Goal: Information Seeking & Learning: Learn about a topic

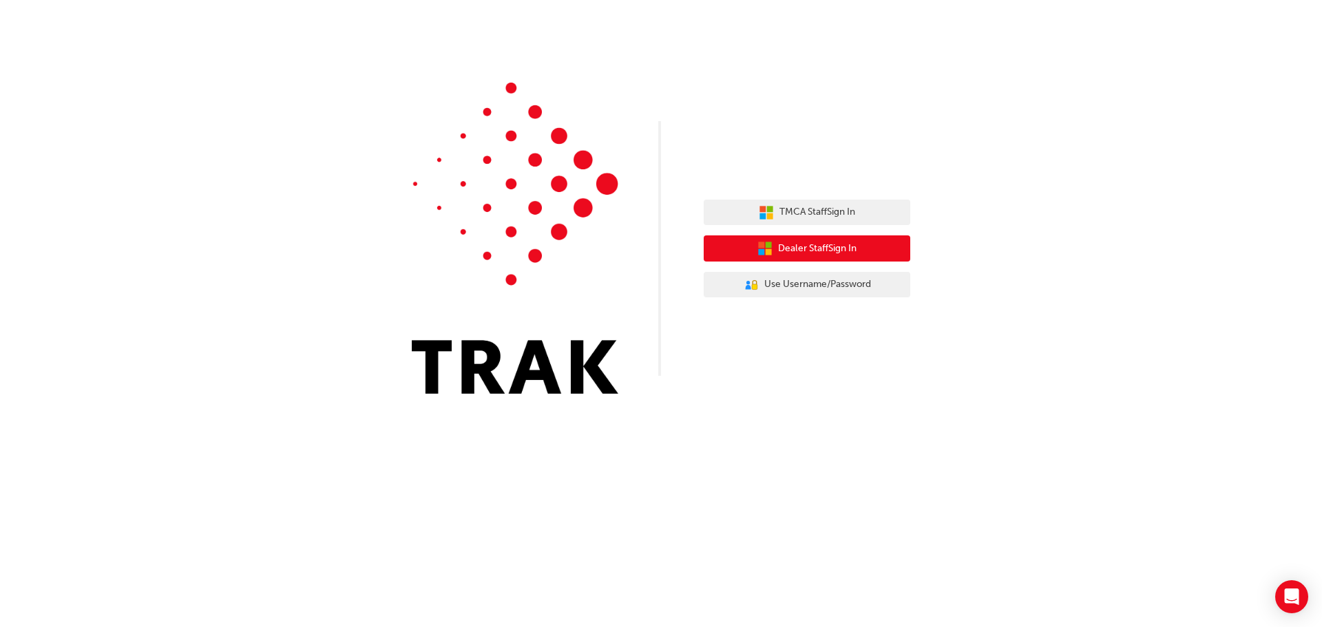
click at [851, 253] on span "Dealer Staff Sign In" at bounding box center [817, 249] width 78 height 16
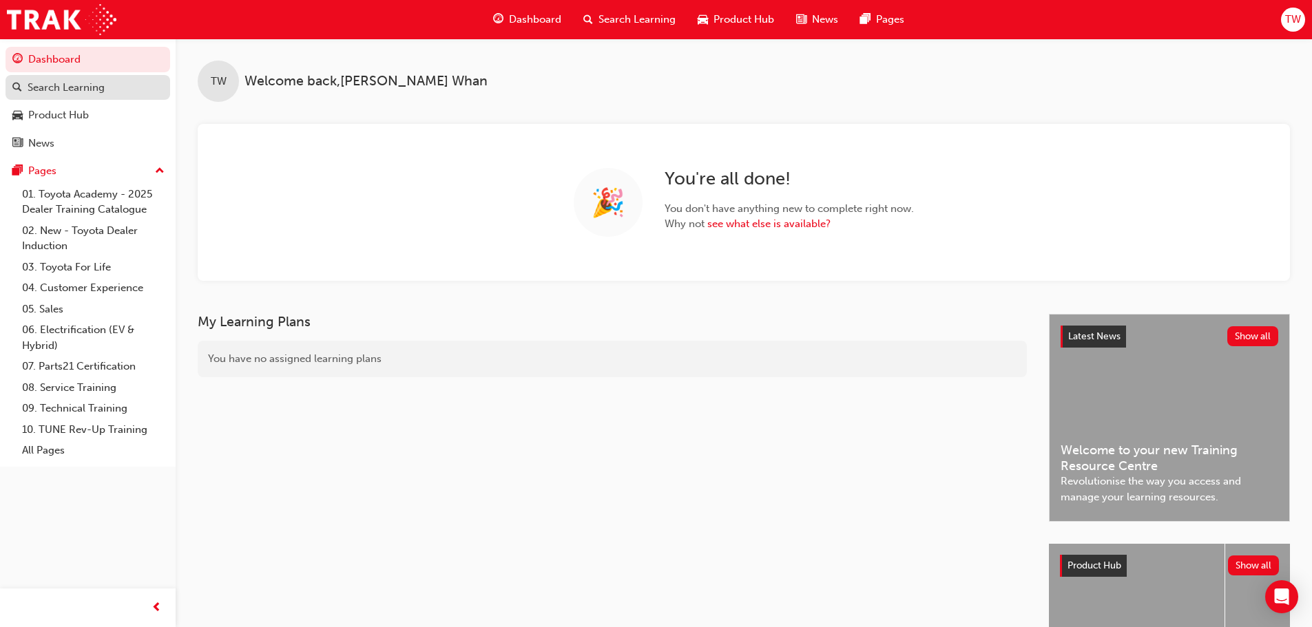
click at [112, 78] on link "Search Learning" at bounding box center [88, 87] width 165 height 25
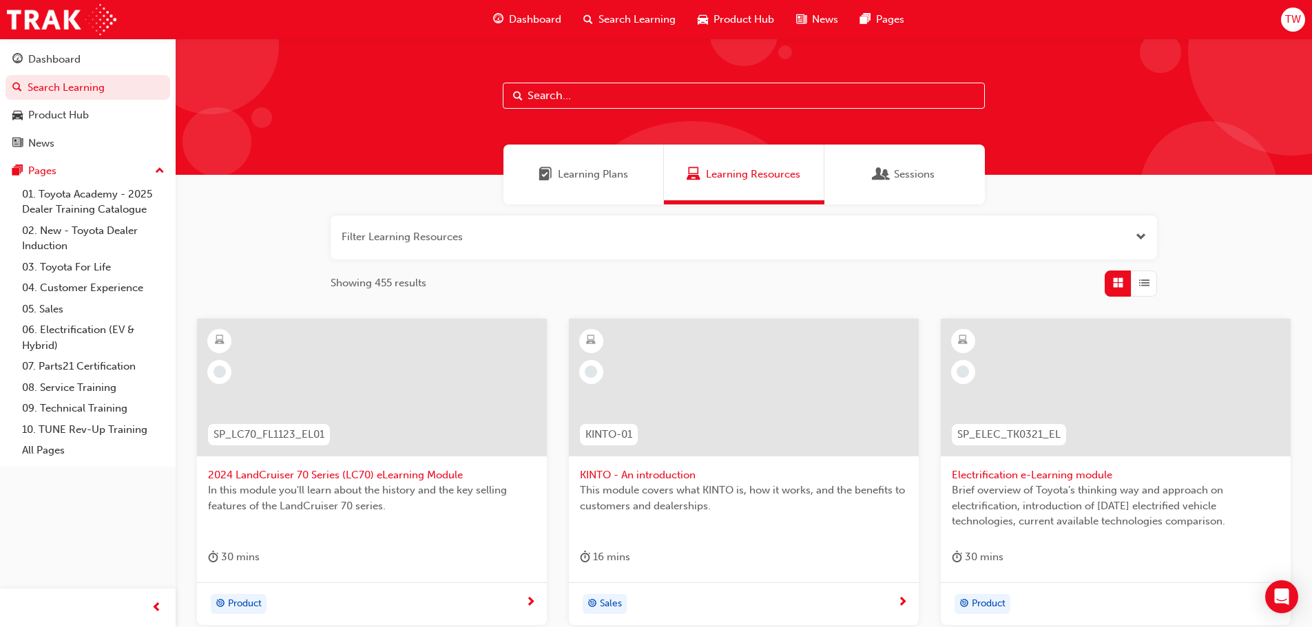
click at [664, 17] on span "Search Learning" at bounding box center [636, 20] width 77 height 16
click at [611, 177] on span "Learning Plans" at bounding box center [593, 175] width 70 height 16
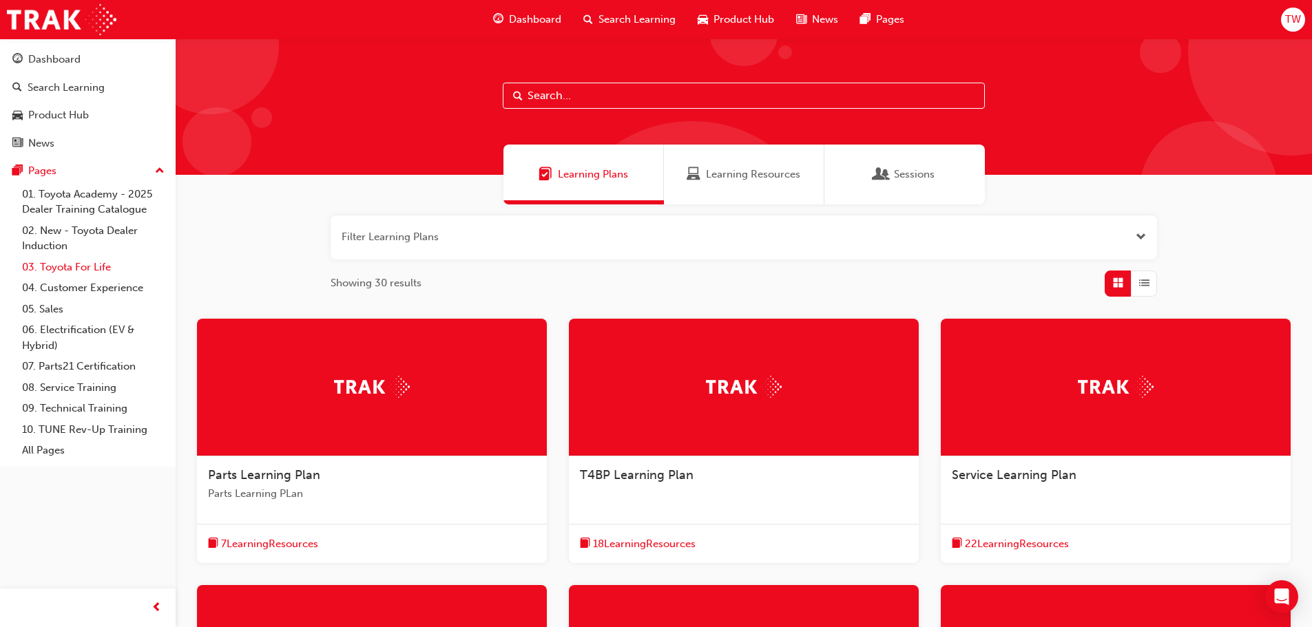
click at [87, 262] on link "03. Toyota For Life" at bounding box center [94, 267] width 154 height 21
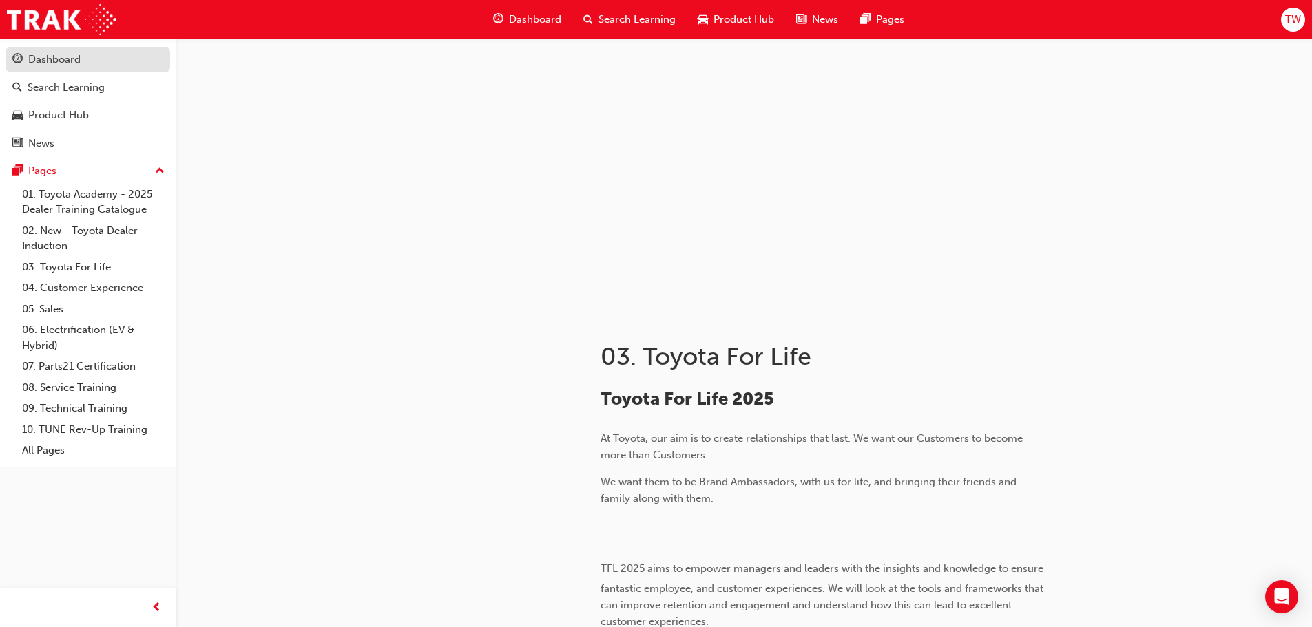
click at [60, 63] on div "Dashboard" at bounding box center [54, 60] width 52 height 16
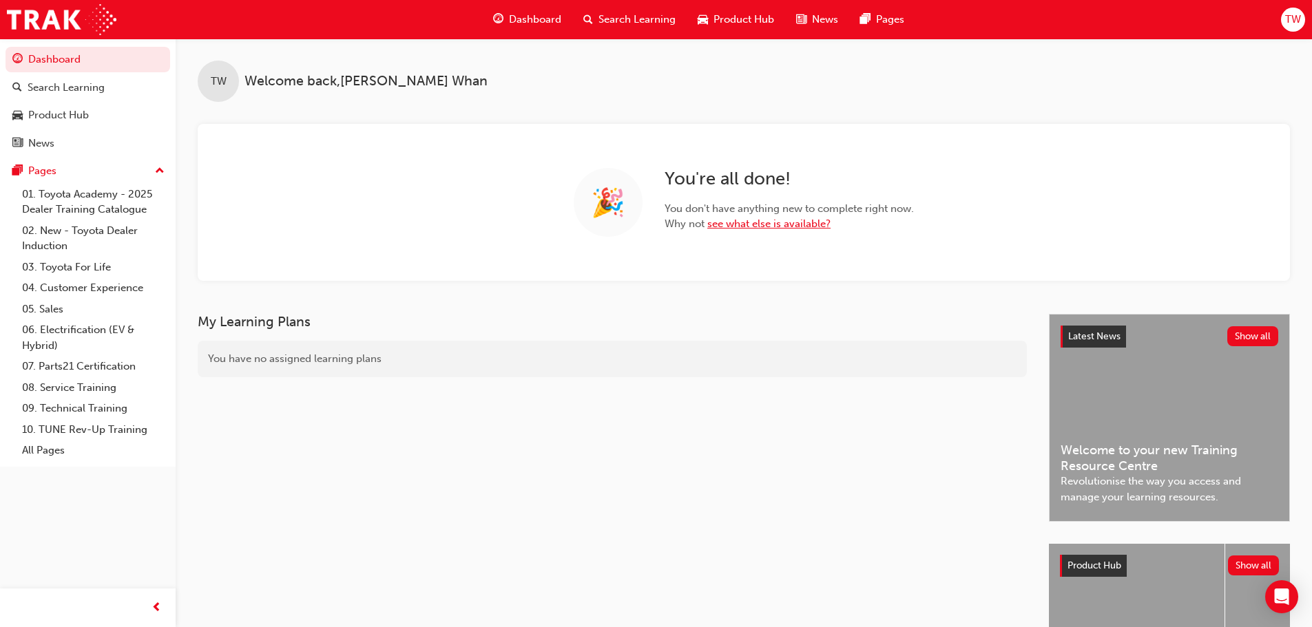
click at [732, 227] on link "see what else is available?" at bounding box center [768, 224] width 123 height 12
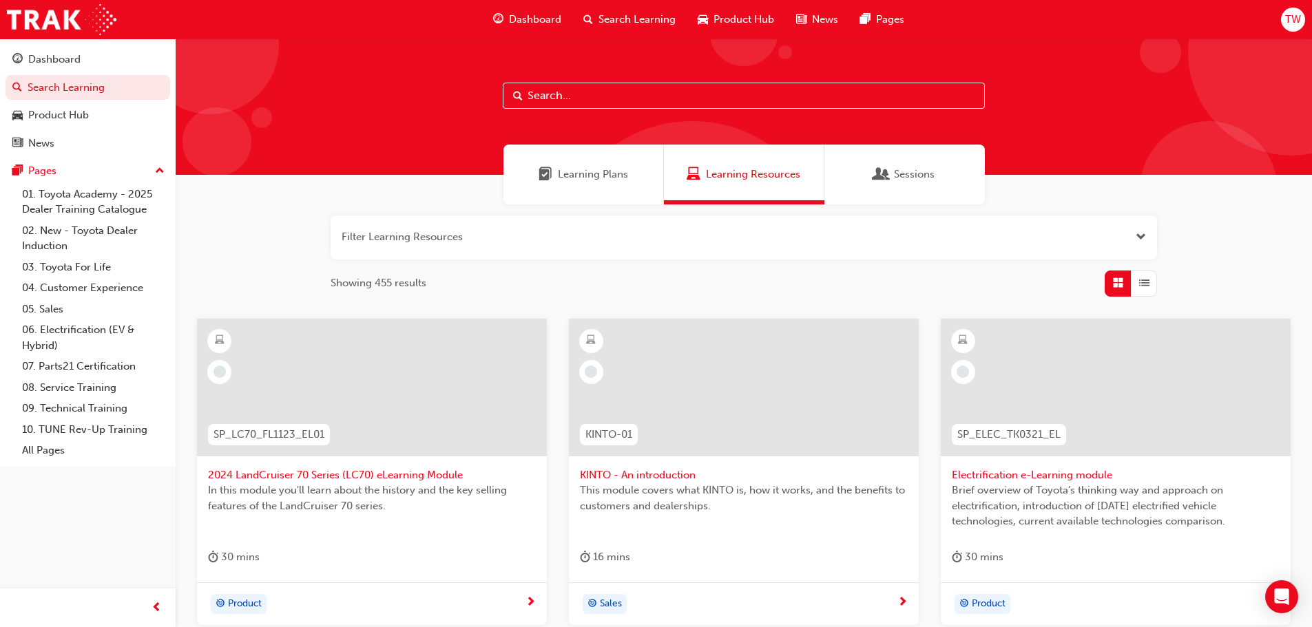
click at [623, 182] on div "Learning Plans" at bounding box center [583, 175] width 160 height 60
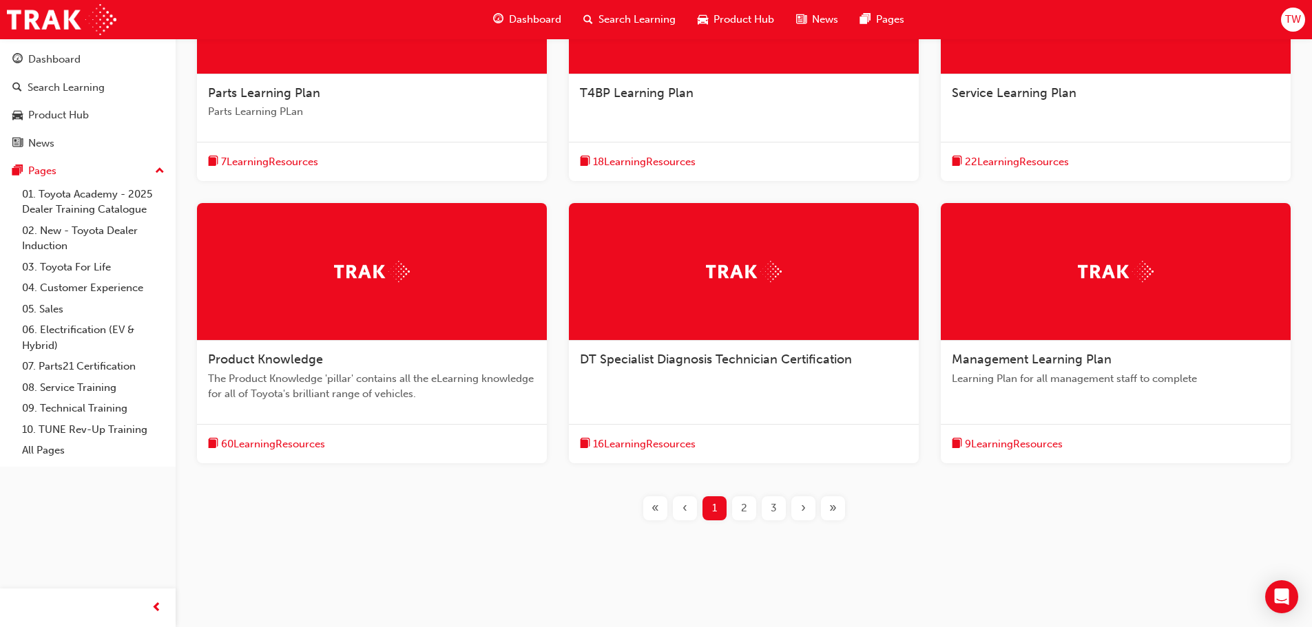
scroll to position [387, 0]
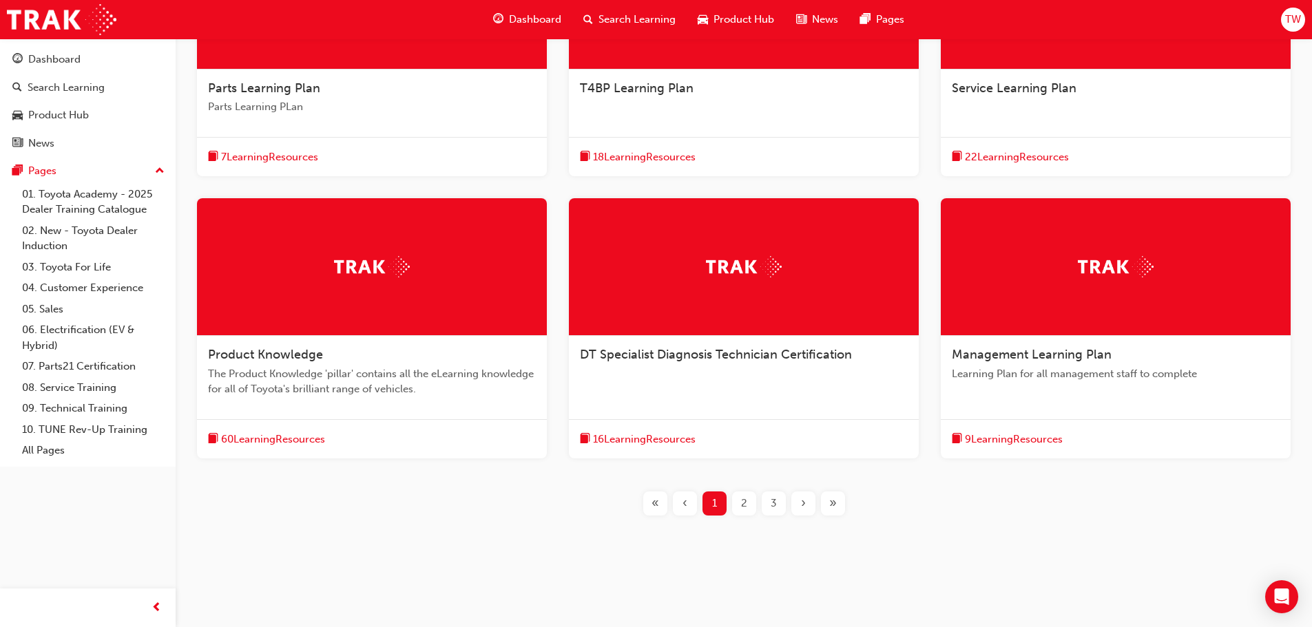
click at [746, 504] on span "2" at bounding box center [744, 504] width 6 height 16
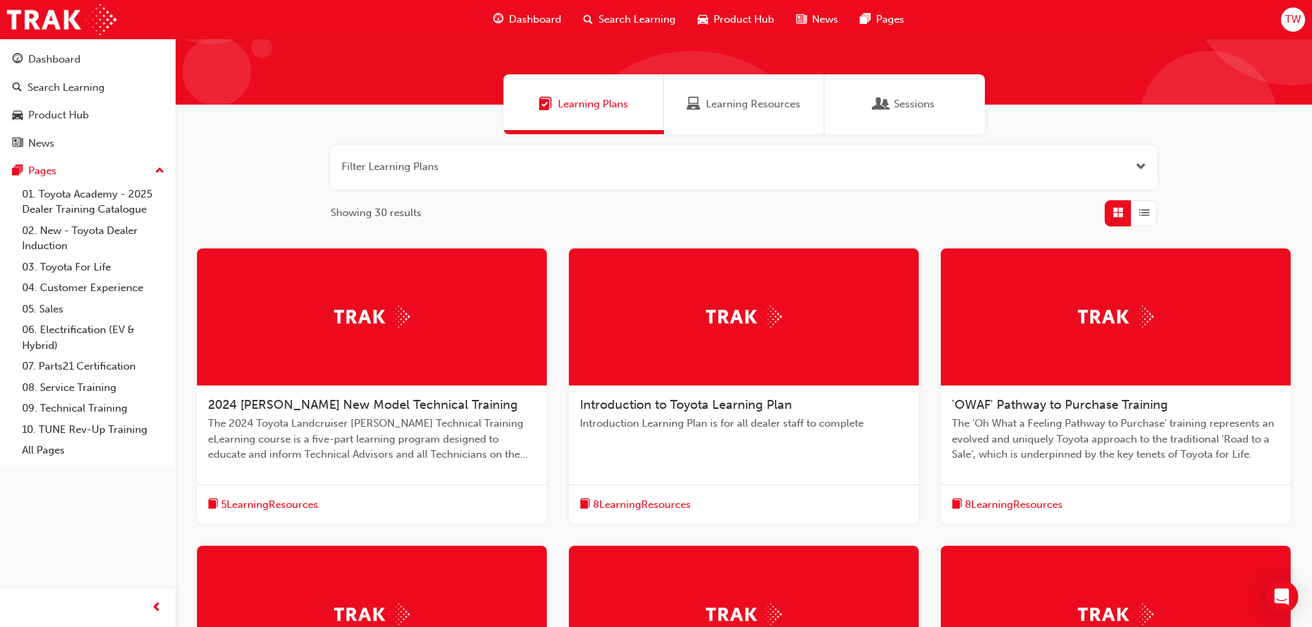
scroll to position [43, 0]
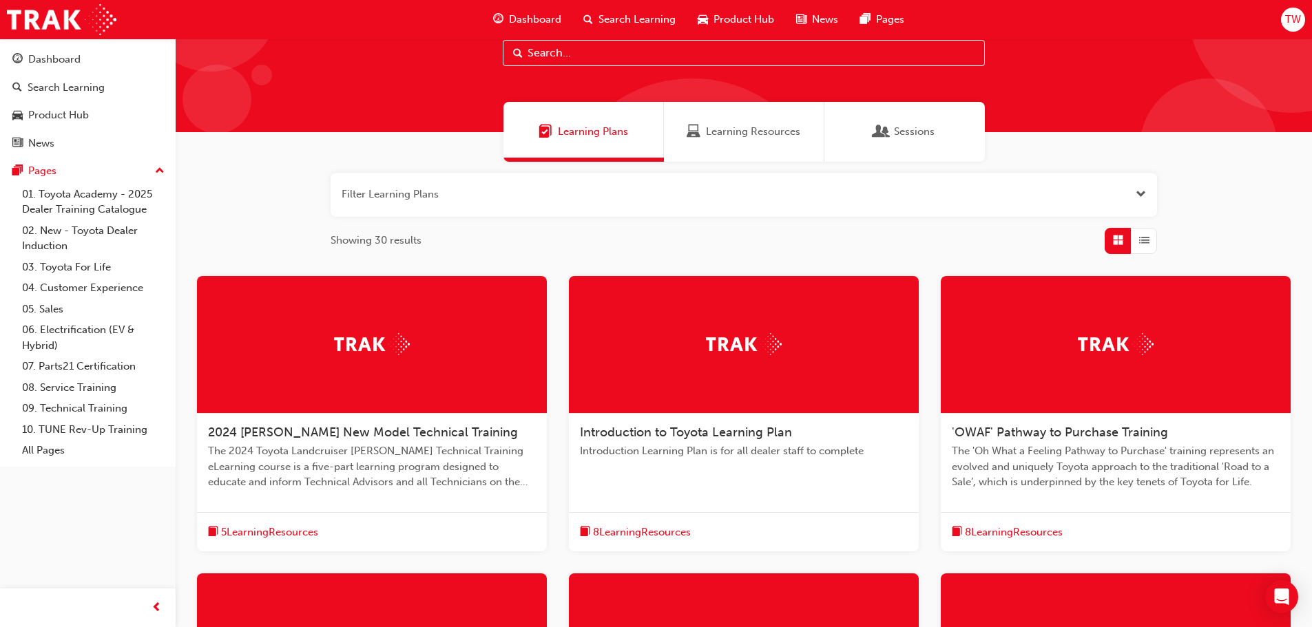
click at [755, 20] on span "Product Hub" at bounding box center [743, 20] width 61 height 16
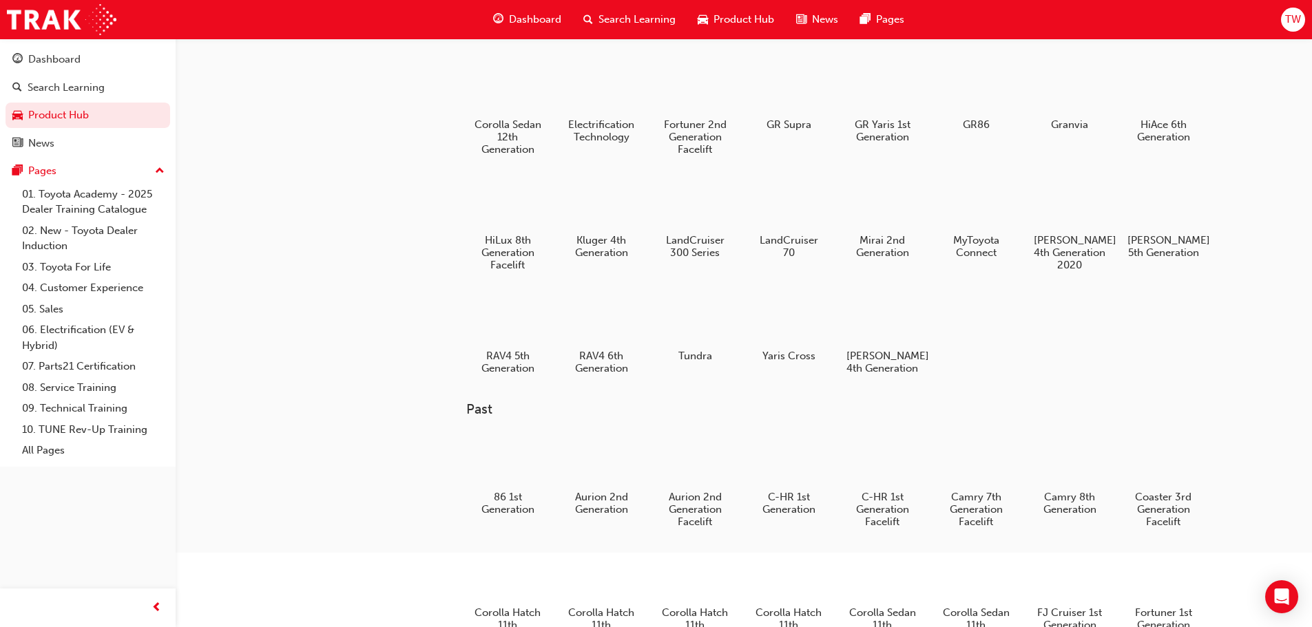
scroll to position [207, 0]
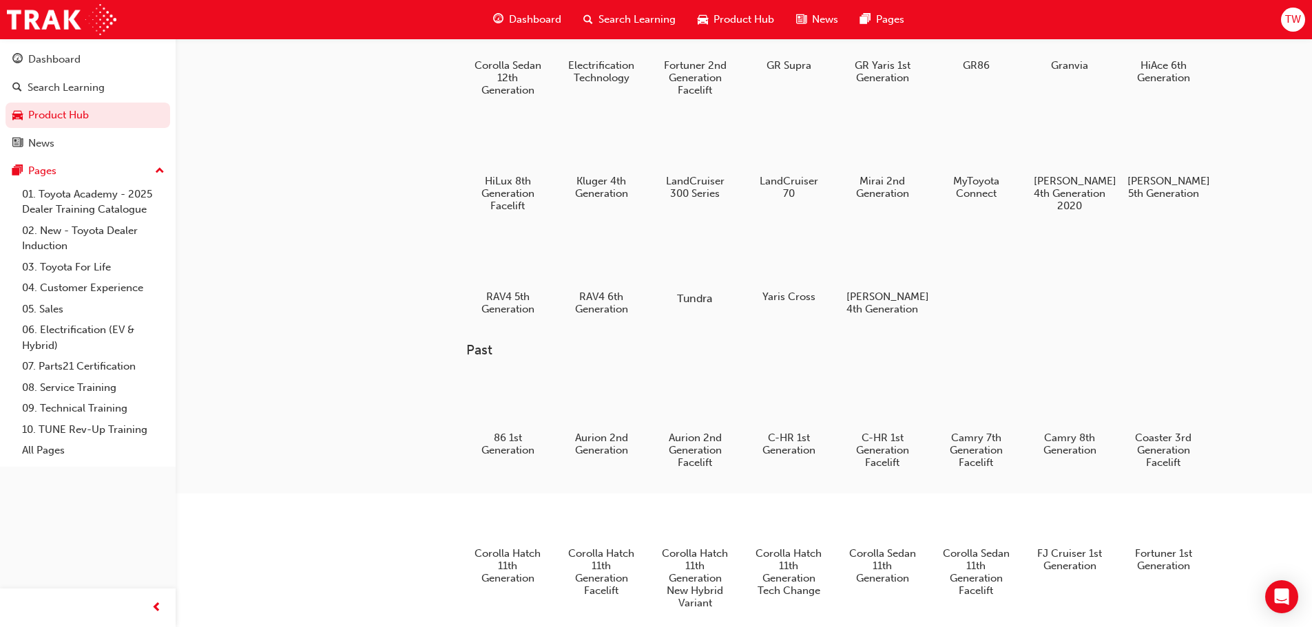
click at [689, 293] on h5 "Tundra" at bounding box center [694, 298] width 76 height 13
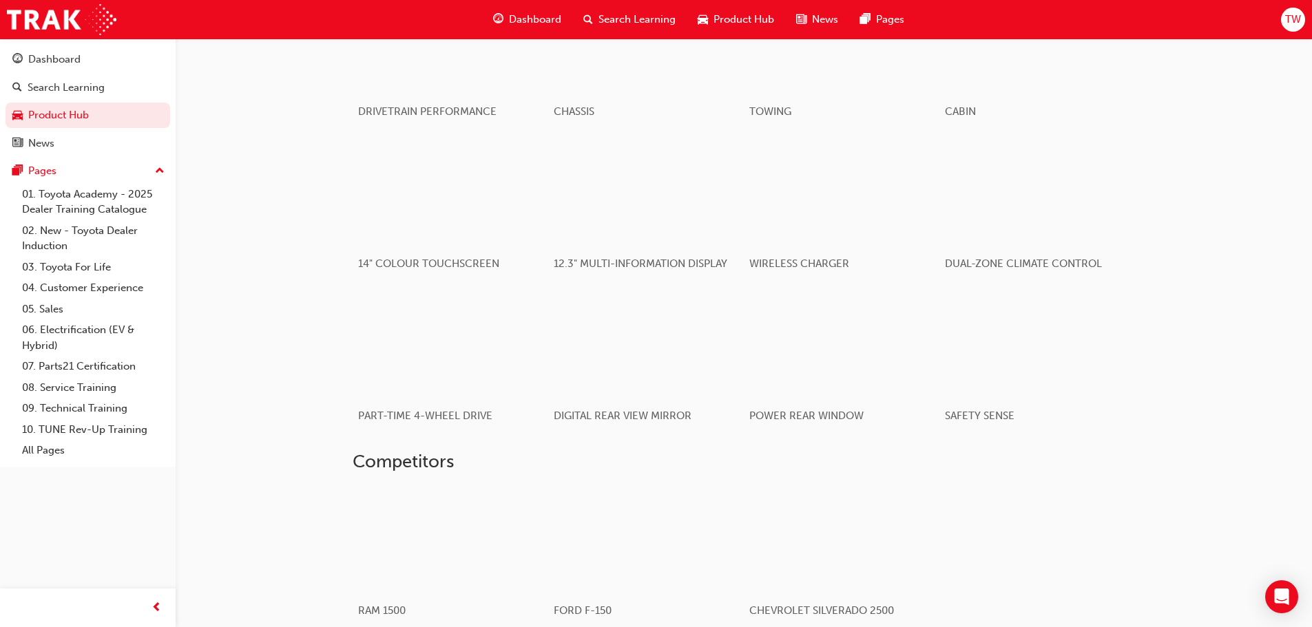
scroll to position [1102, 0]
click at [42, 67] on div "Dashboard" at bounding box center [87, 59] width 151 height 17
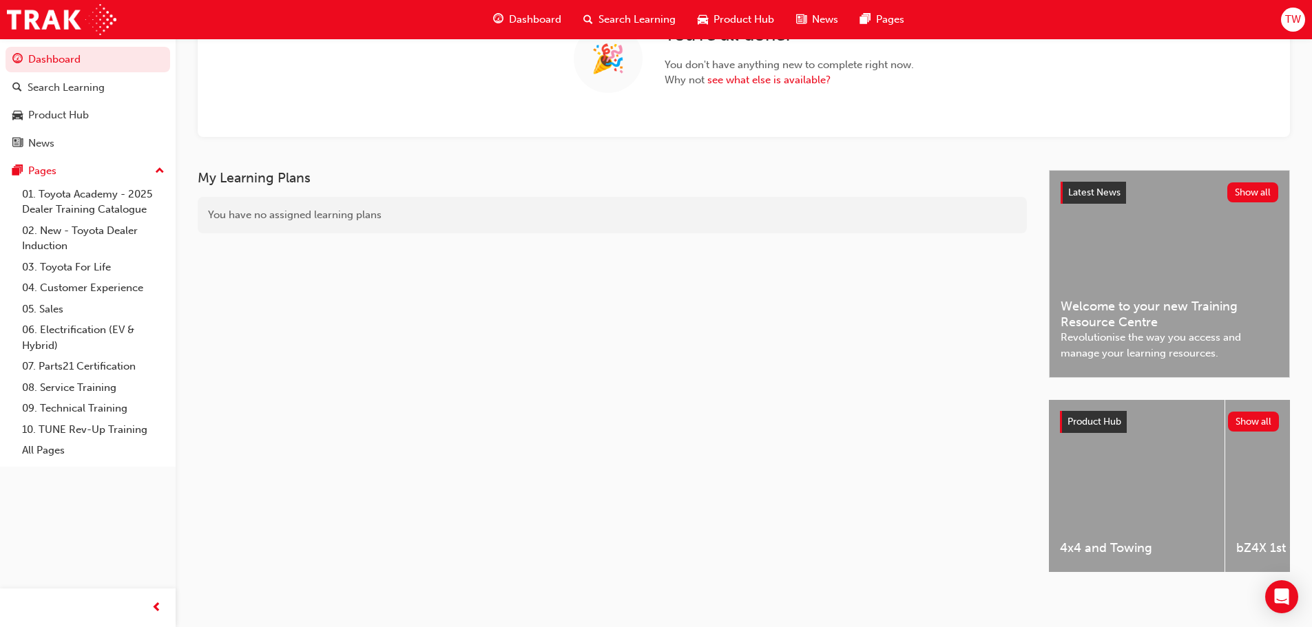
scroll to position [154, 0]
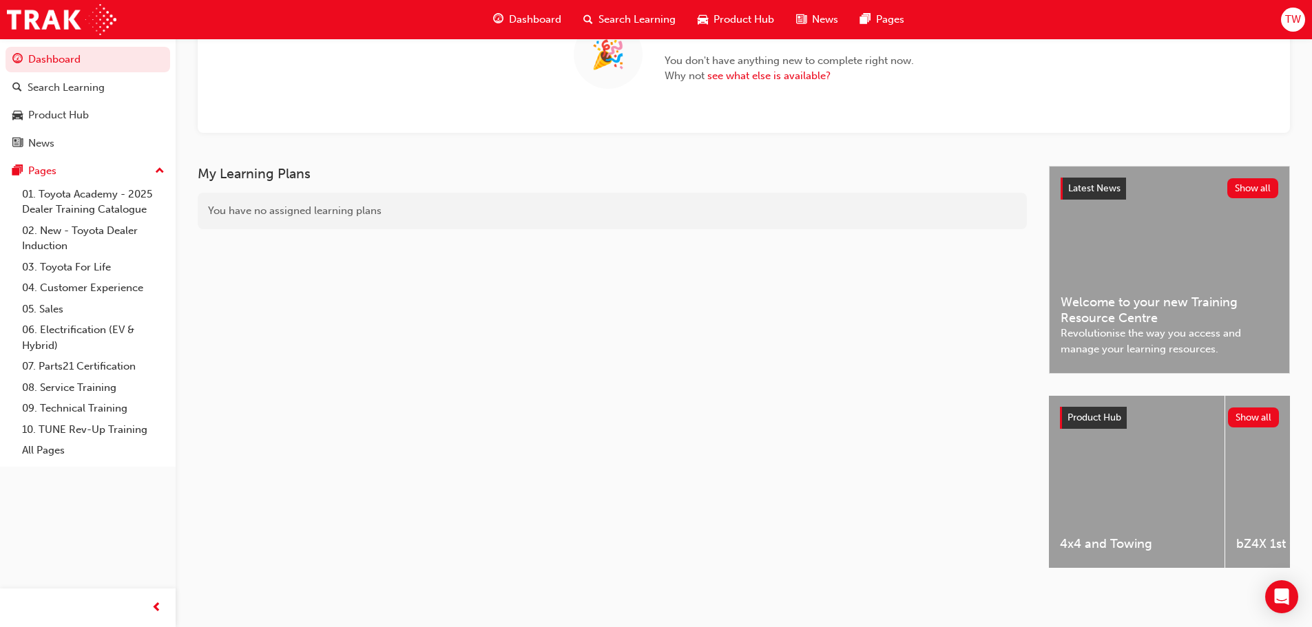
click at [1292, 20] on span "TW" at bounding box center [1293, 20] width 16 height 16
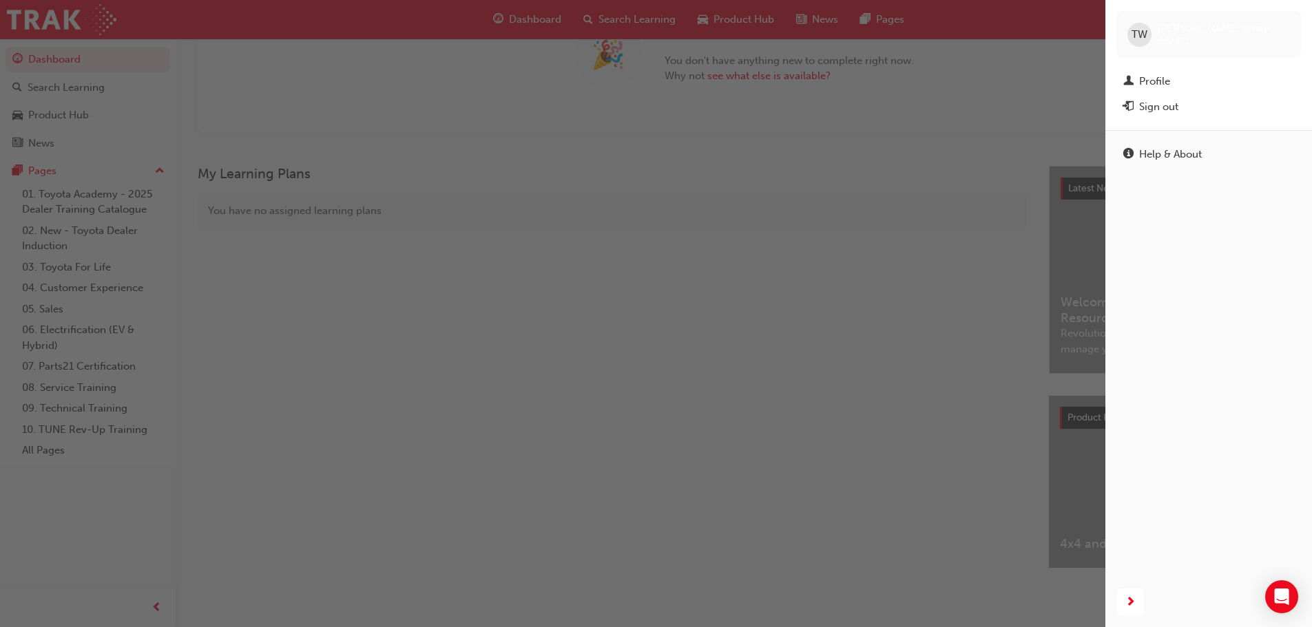
click at [1292, 20] on div "TW Trisha Whan 660531" at bounding box center [1208, 34] width 185 height 47
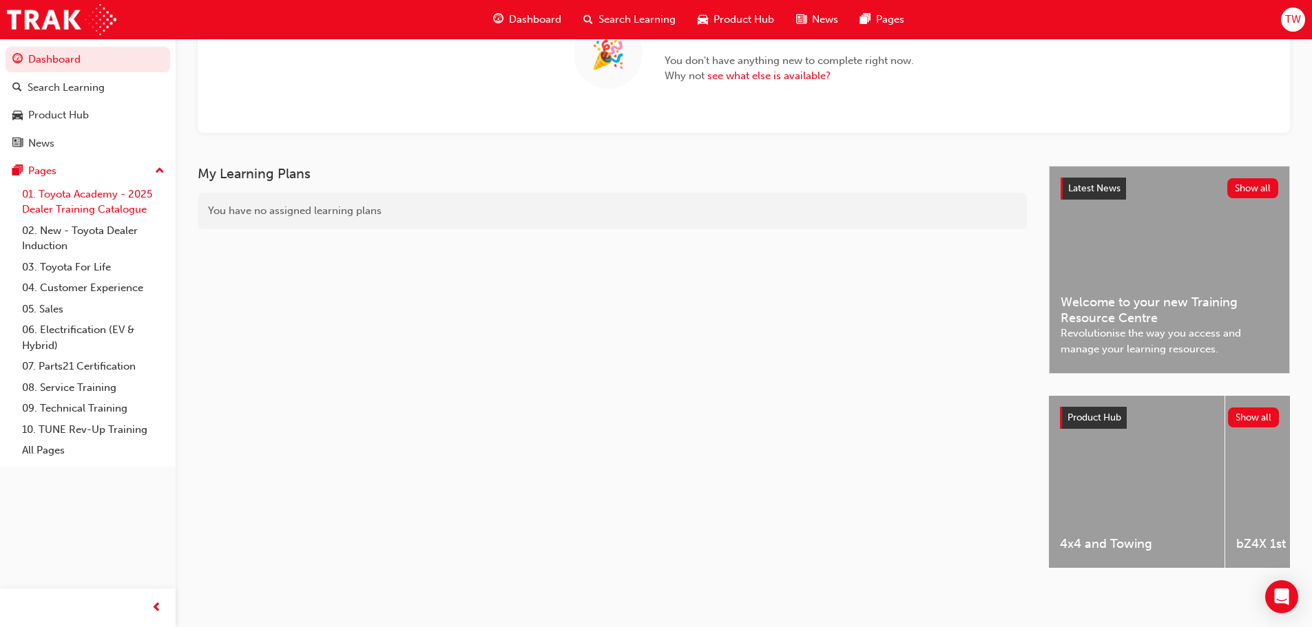
click at [129, 201] on link "01. Toyota Academy - 2025 Dealer Training Catalogue" at bounding box center [94, 202] width 154 height 36
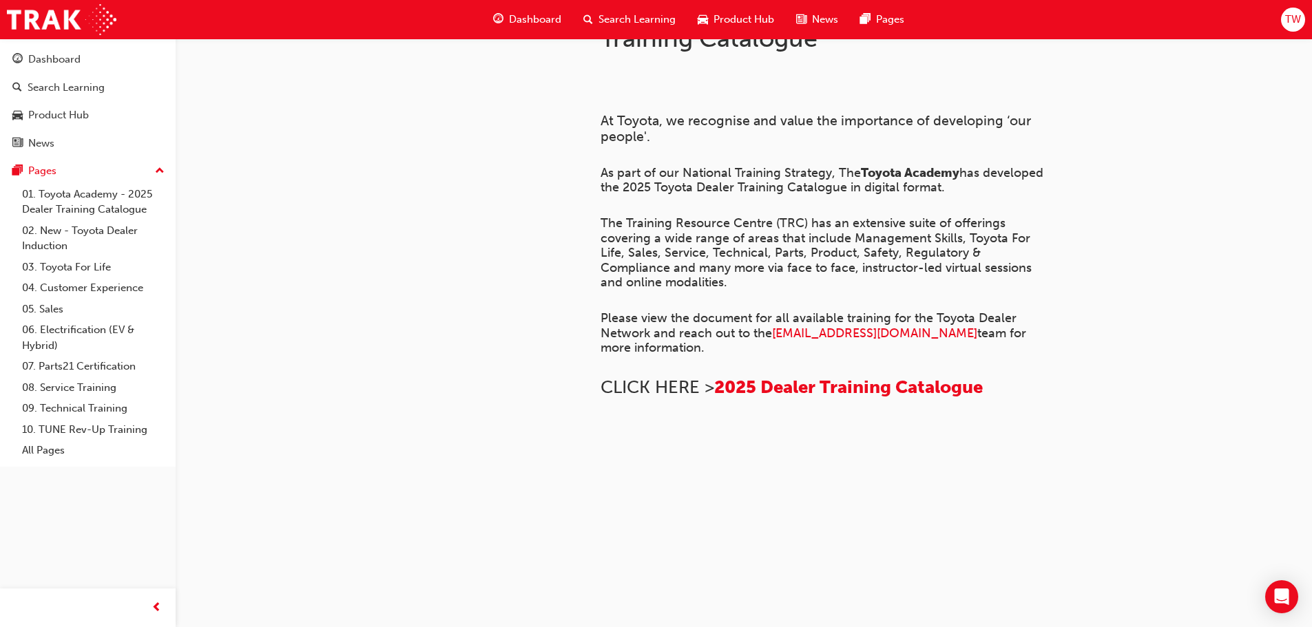
scroll to position [529, 0]
click at [807, 377] on span "2025 Dealer Training Catalogue" at bounding box center [848, 387] width 269 height 21
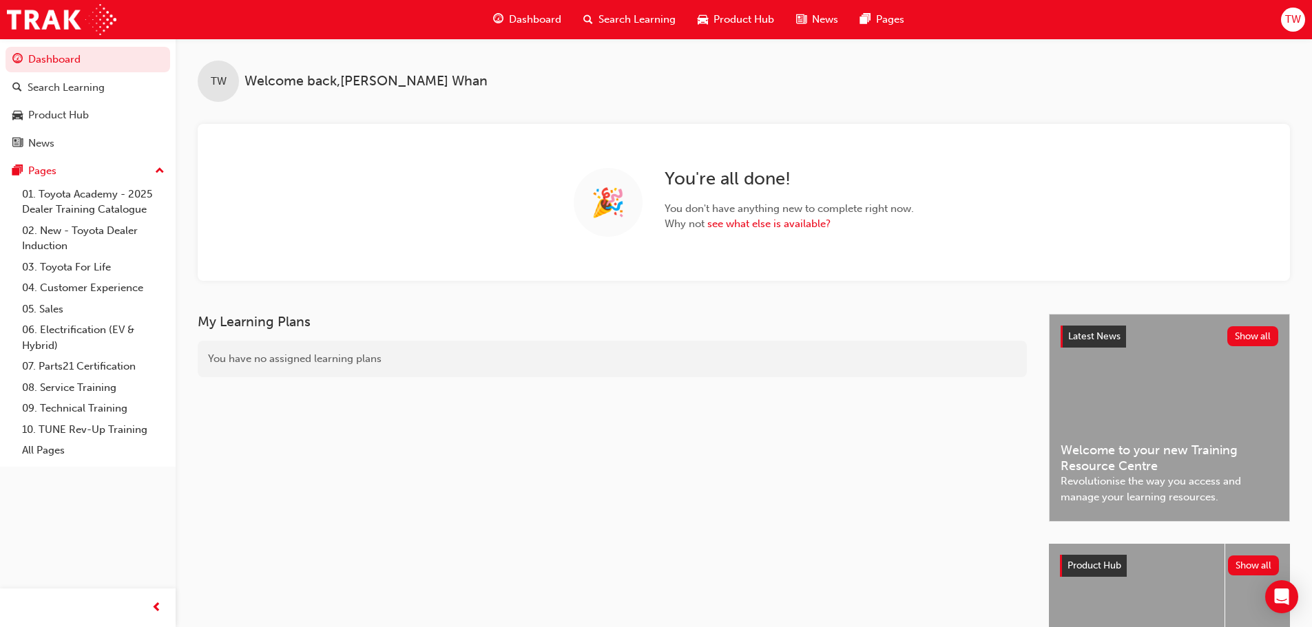
click at [622, 10] on div "Search Learning" at bounding box center [629, 20] width 114 height 28
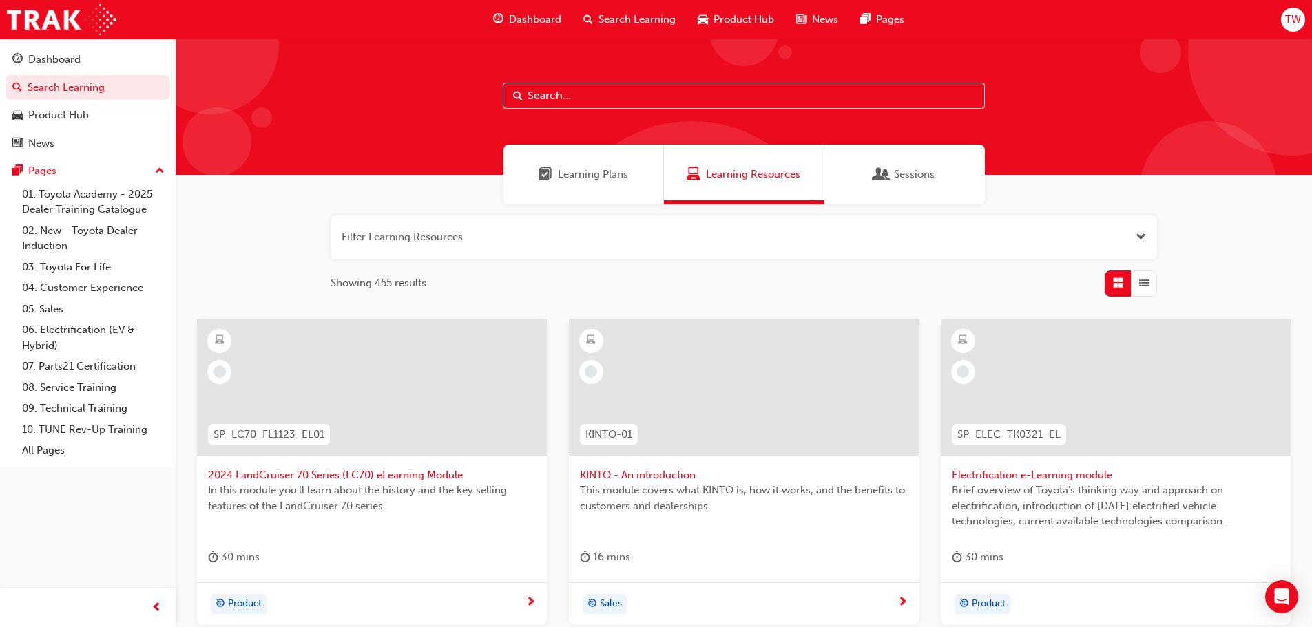
click at [598, 95] on input "text" at bounding box center [744, 96] width 482 height 26
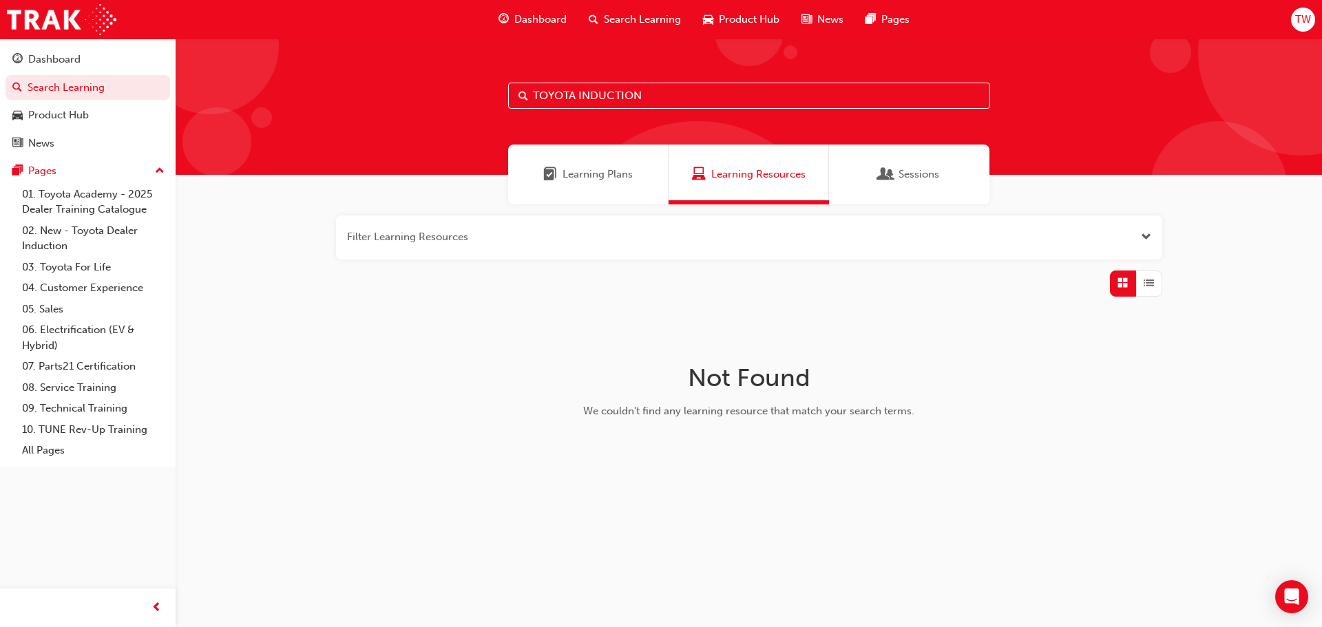
drag, startPoint x: 576, startPoint y: 97, endPoint x: 441, endPoint y: 99, distance: 134.3
click at [441, 99] on div "TOYOTA INDUCTION" at bounding box center [749, 107] width 1146 height 136
type input "INDUCTION"
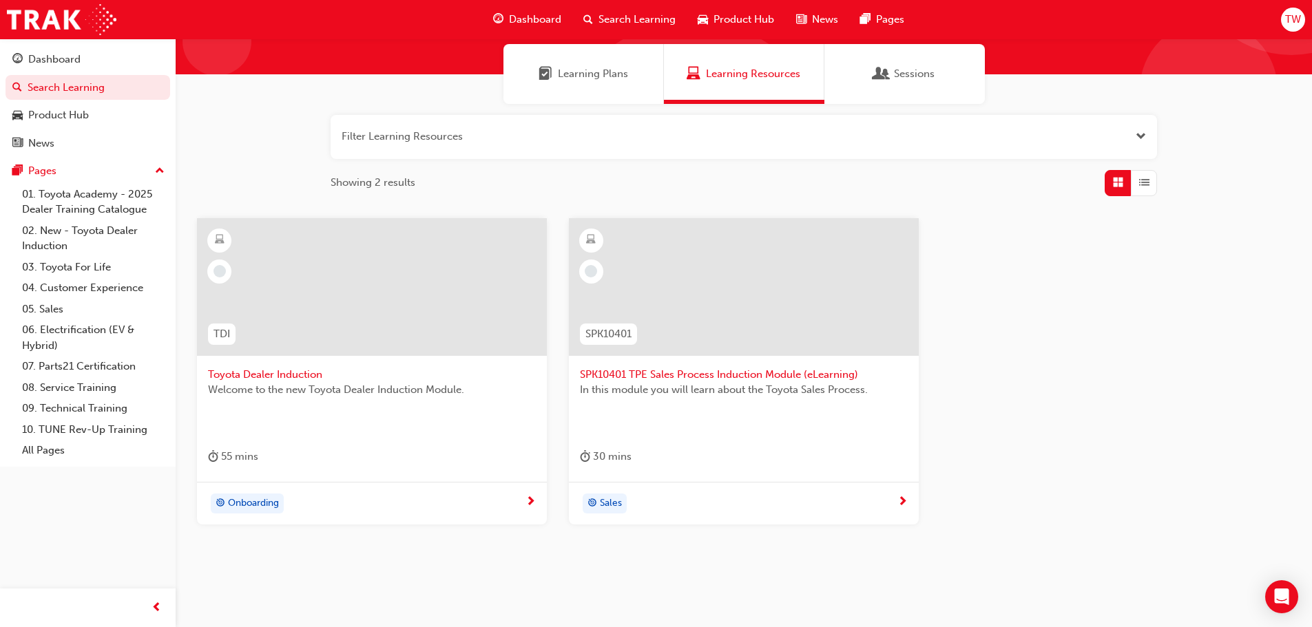
scroll to position [132, 0]
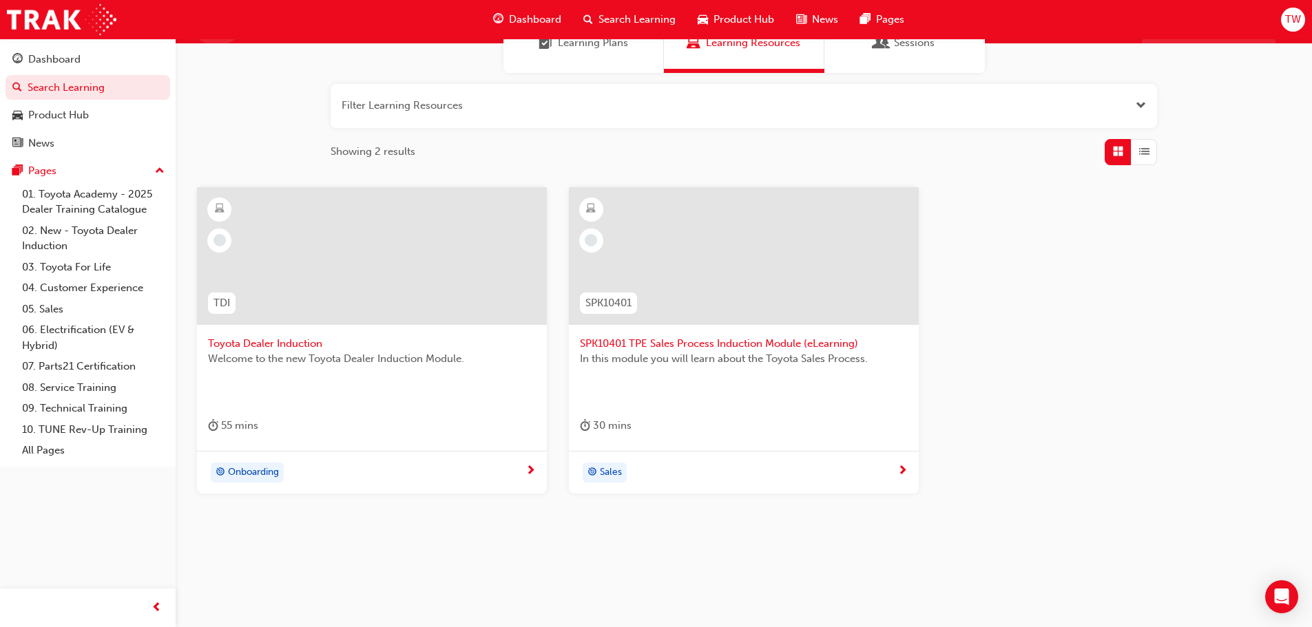
click at [534, 469] on span "next-icon" at bounding box center [530, 471] width 10 height 12
